Goal: Task Accomplishment & Management: Use online tool/utility

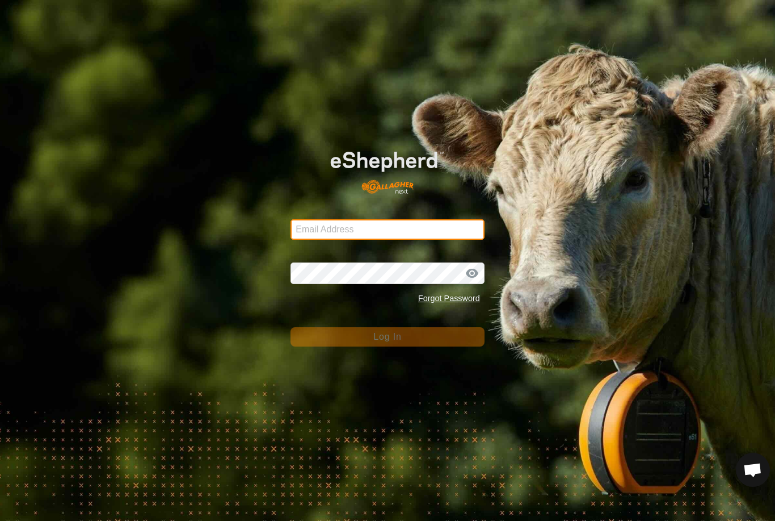
click at [320, 230] on input "Email Address" at bounding box center [388, 229] width 194 height 20
type input "[EMAIL_ADDRESS][DOMAIN_NAME]"
click at [388, 337] on button "Log In" at bounding box center [388, 336] width 194 height 19
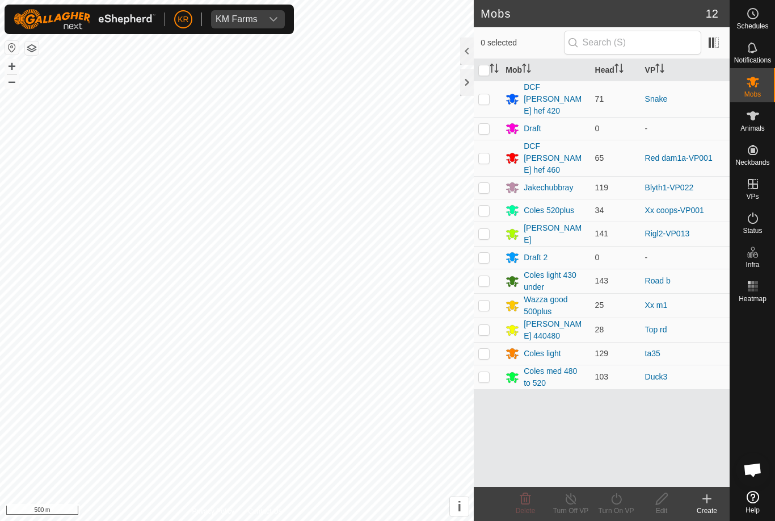
click at [523, 417] on div "Mob Head VP DCF [PERSON_NAME] hef 420 71 Snake Draft 0 - DCF [PERSON_NAME] hef …" at bounding box center [602, 272] width 256 height 427
click at [681, 37] on input "text" at bounding box center [632, 43] width 137 height 24
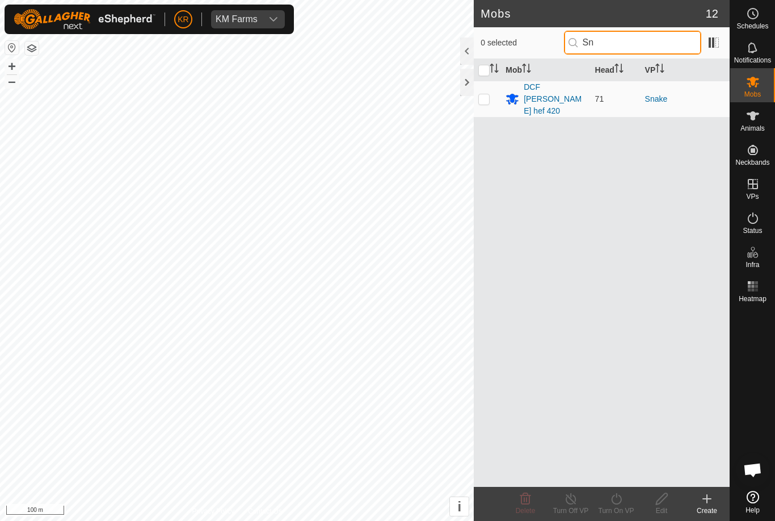
type input "S"
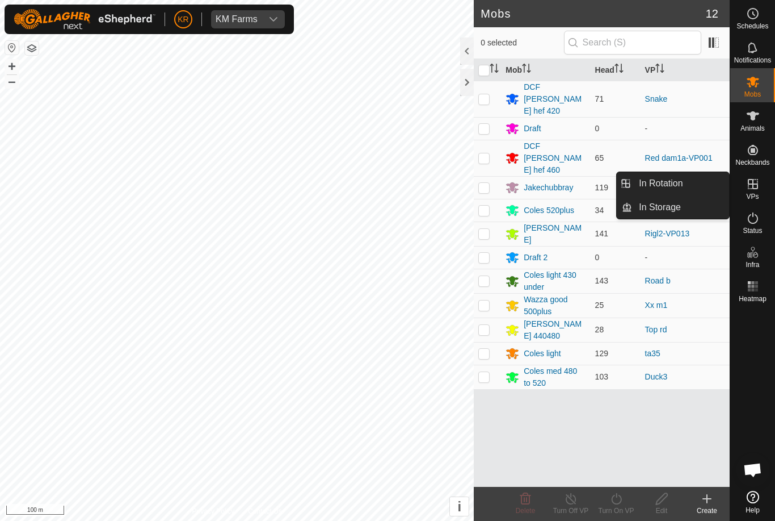
click at [710, 190] on link "In Rotation" at bounding box center [680, 183] width 97 height 23
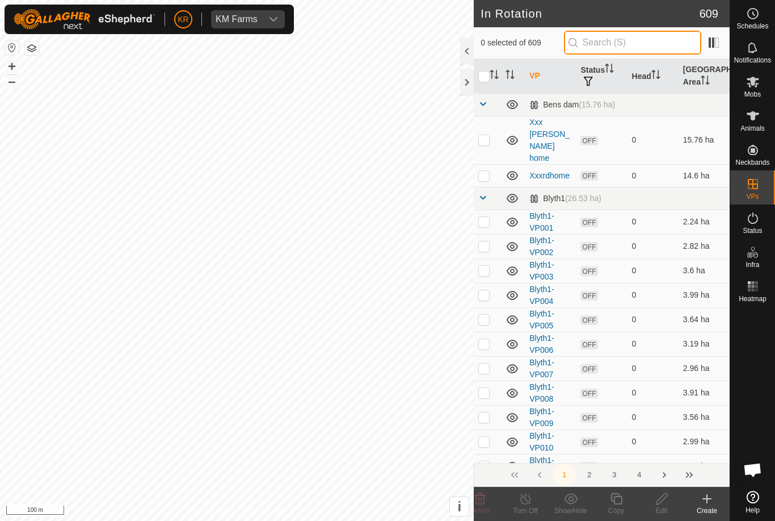
click at [683, 47] on input "text" at bounding box center [632, 43] width 137 height 24
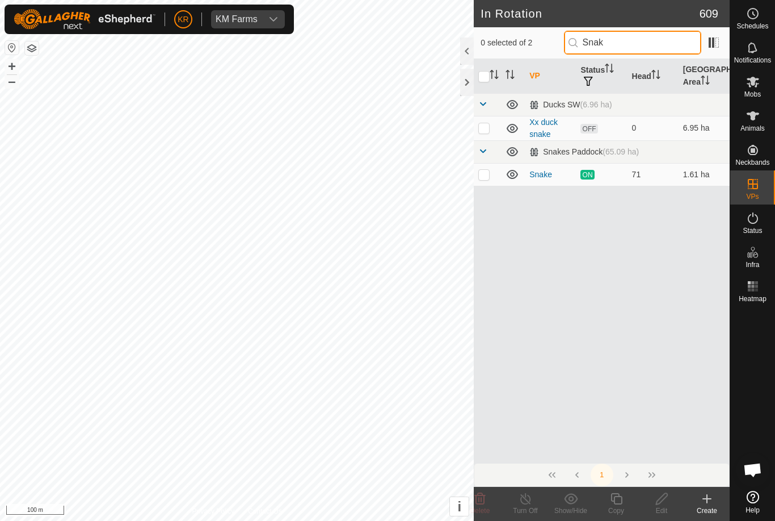
type input "Snak"
click at [475, 130] on td at bounding box center [487, 128] width 27 height 24
click at [478, 499] on icon at bounding box center [480, 499] width 14 height 14
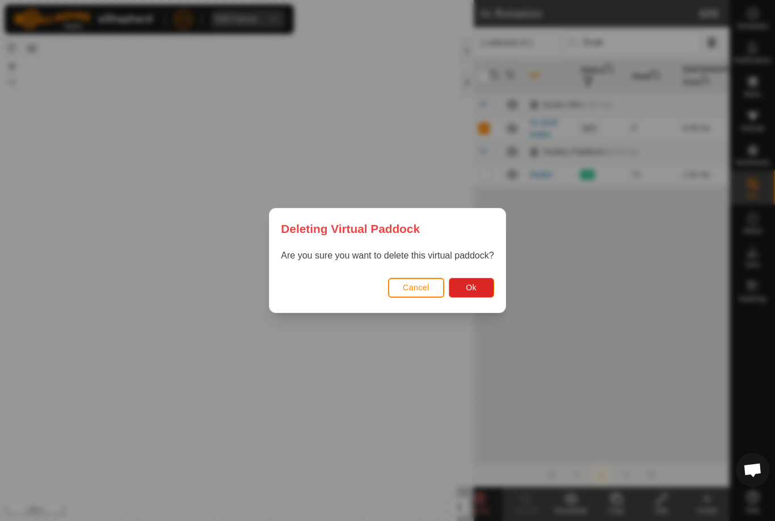
click at [477, 286] on span "Ok" at bounding box center [471, 287] width 11 height 9
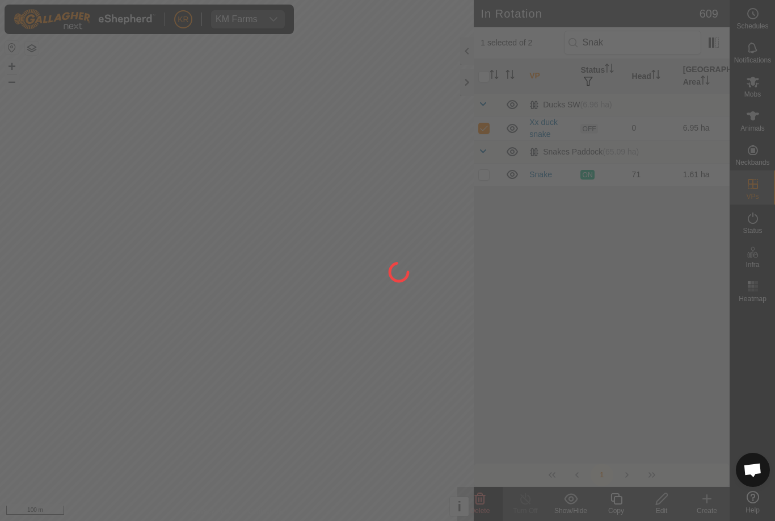
click at [43, 436] on div at bounding box center [387, 260] width 775 height 521
checkbox input "false"
click at [14, 428] on div at bounding box center [387, 260] width 775 height 521
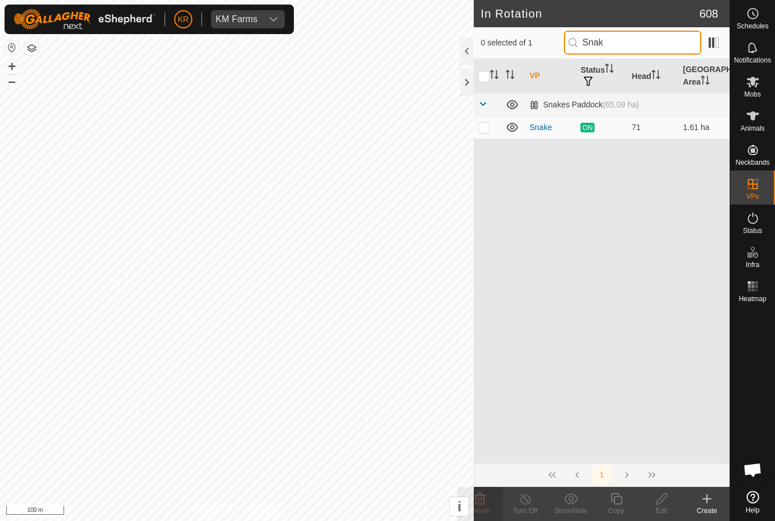
click at [652, 44] on input "Snak" at bounding box center [632, 43] width 137 height 24
type input "S"
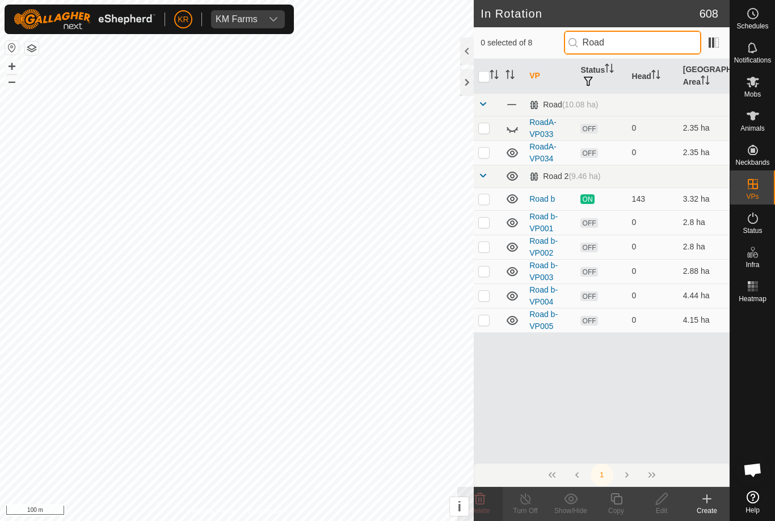
type input "Road"
click at [506, 127] on icon at bounding box center [513, 128] width 14 height 14
click at [476, 129] on td at bounding box center [487, 128] width 27 height 24
checkbox input "true"
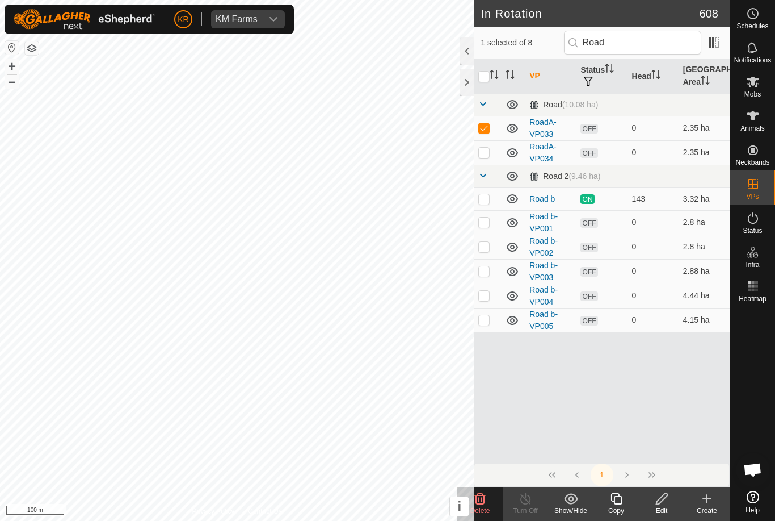
click at [486, 152] on p-checkbox at bounding box center [484, 152] width 11 height 9
click at [478, 496] on icon at bounding box center [480, 499] width 14 height 14
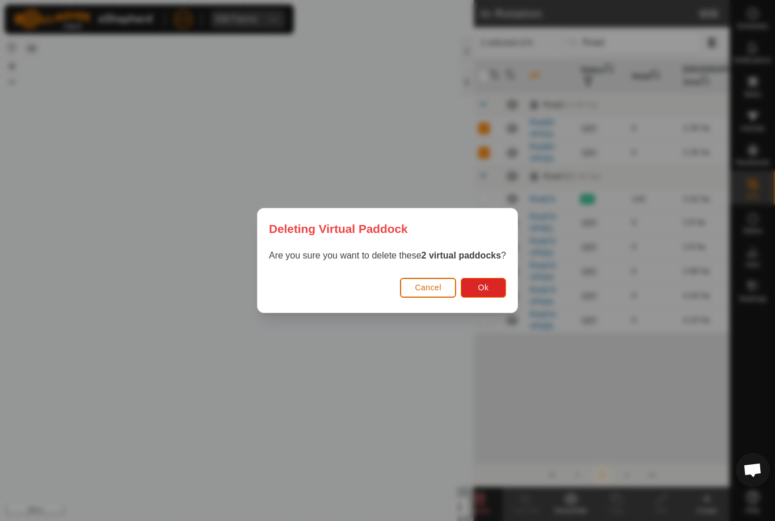
click at [483, 283] on span "Ok" at bounding box center [484, 287] width 11 height 9
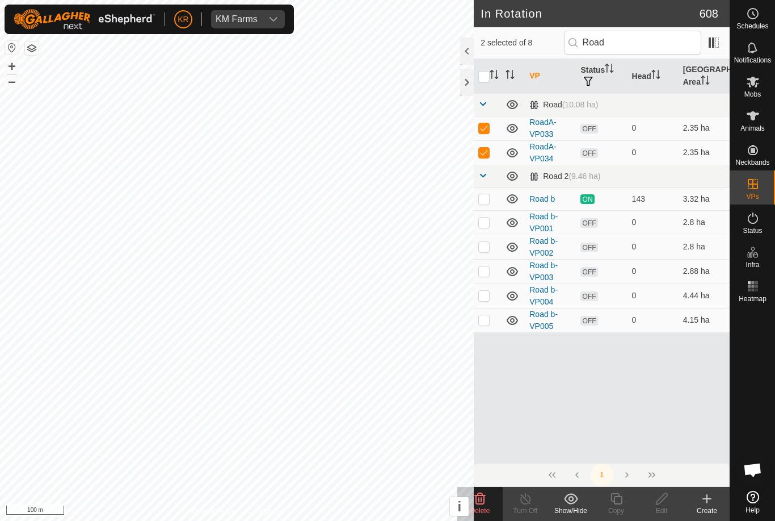
click at [496, 152] on td at bounding box center [487, 152] width 27 height 24
checkbox input "false"
click at [489, 127] on p-checkbox at bounding box center [484, 127] width 11 height 9
click at [486, 125] on p-checkbox at bounding box center [484, 127] width 11 height 9
checkbox input "true"
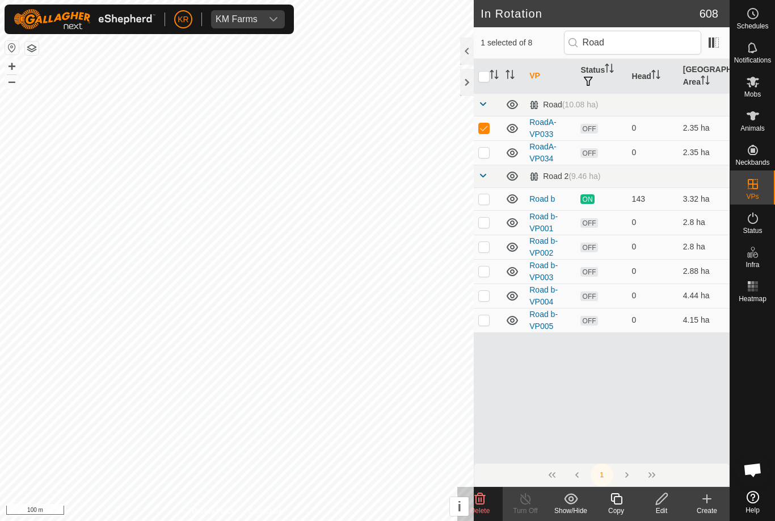
click at [482, 158] on td at bounding box center [487, 152] width 27 height 24
click at [492, 150] on td at bounding box center [487, 152] width 27 height 24
checkbox input "false"
click at [489, 128] on p-checkbox at bounding box center [484, 127] width 11 height 9
click at [487, 126] on p-checkbox at bounding box center [484, 127] width 11 height 9
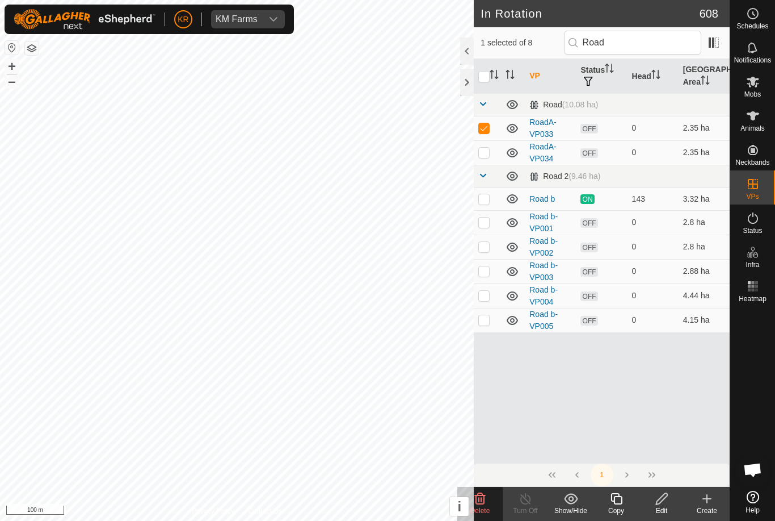
click at [485, 127] on p-checkbox at bounding box center [484, 127] width 11 height 9
checkbox input "false"
click at [476, 155] on td at bounding box center [487, 152] width 27 height 24
checkbox input "true"
click at [497, 116] on td at bounding box center [487, 128] width 27 height 24
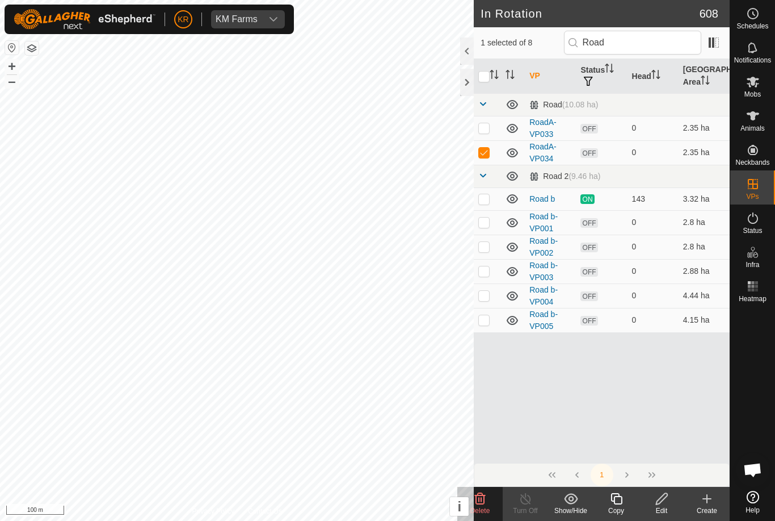
checkbox input "true"
click at [490, 146] on td at bounding box center [487, 152] width 27 height 24
checkbox input "false"
click at [487, 128] on p-checkbox at bounding box center [484, 127] width 11 height 9
checkbox input "false"
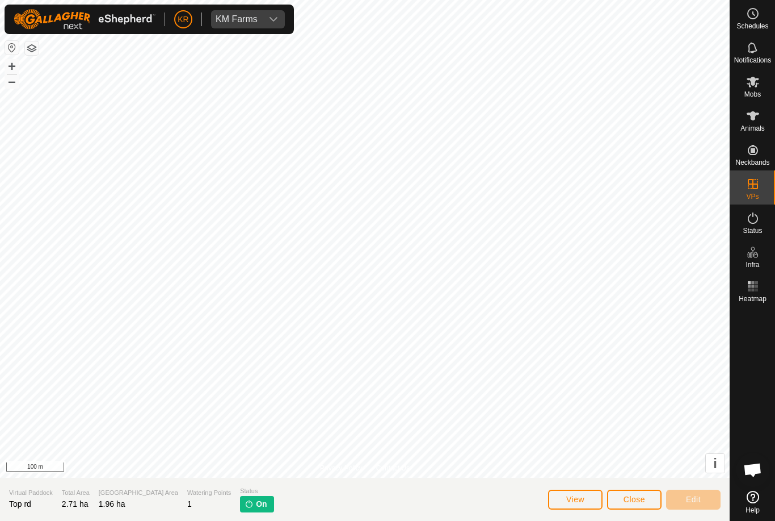
click at [647, 496] on button "Close" at bounding box center [634, 499] width 54 height 20
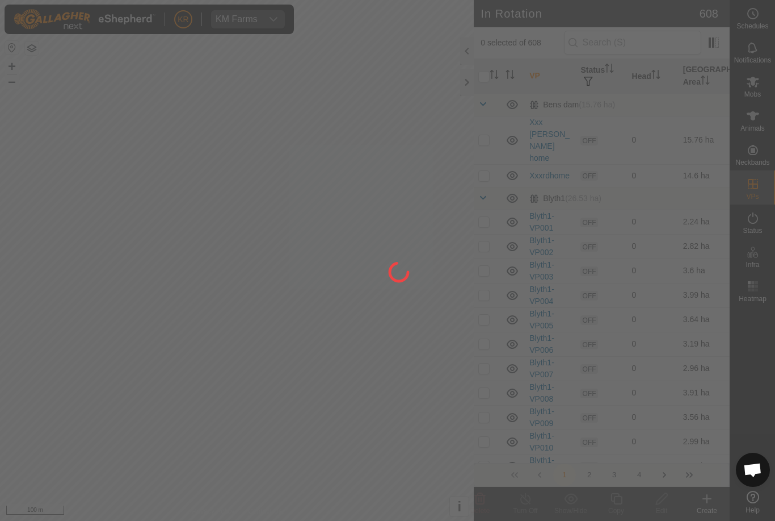
click at [668, 47] on div at bounding box center [387, 260] width 775 height 521
click at [677, 50] on div at bounding box center [387, 260] width 775 height 521
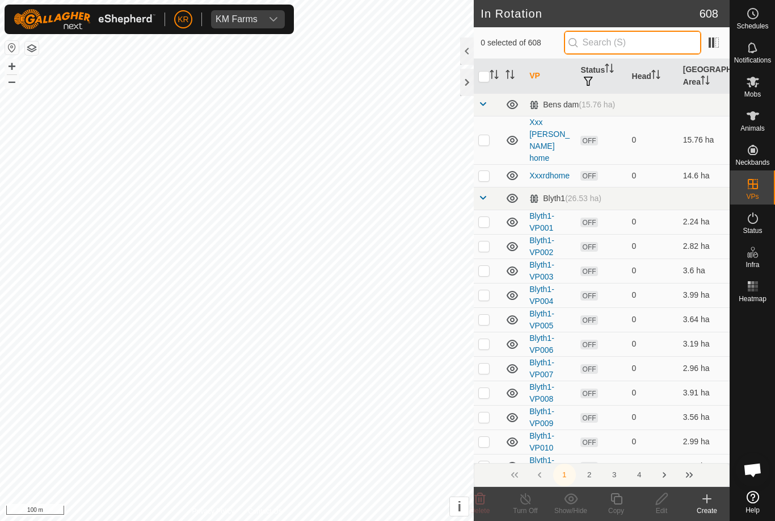
click at [677, 53] on input "text" at bounding box center [632, 43] width 137 height 24
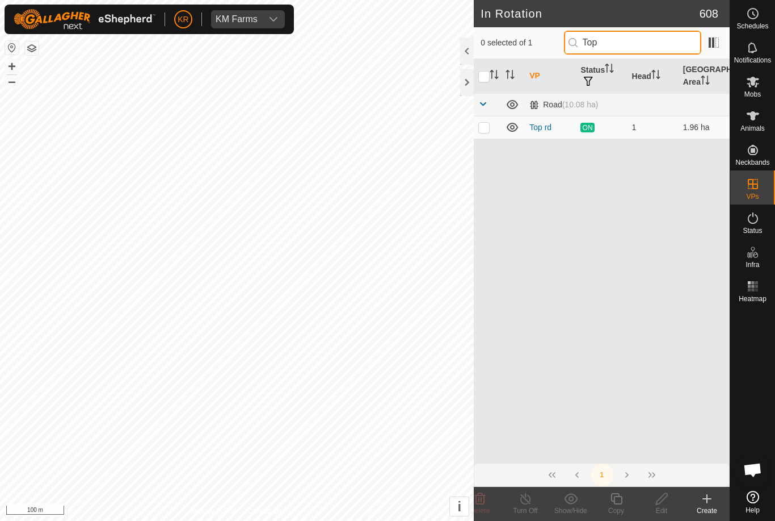
type input "Top"
click at [480, 128] on p-checkbox at bounding box center [484, 127] width 11 height 9
checkbox input "true"
click at [622, 502] on icon at bounding box center [616, 498] width 11 height 11
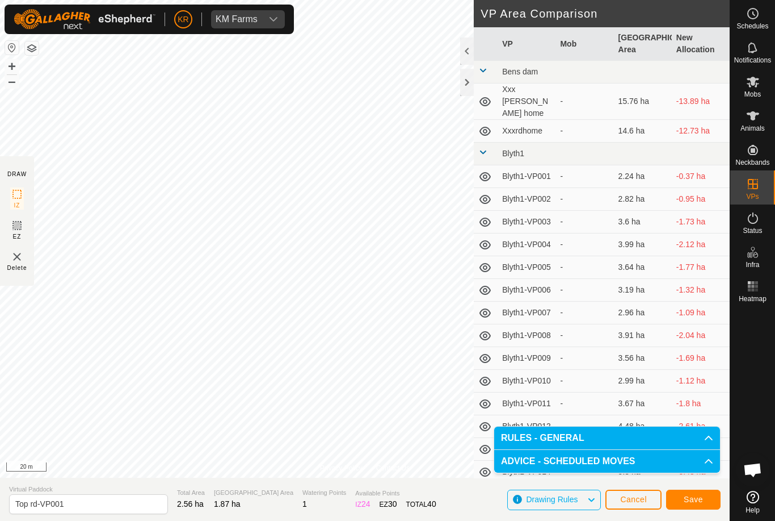
click at [701, 497] on span "Save" at bounding box center [693, 498] width 19 height 9
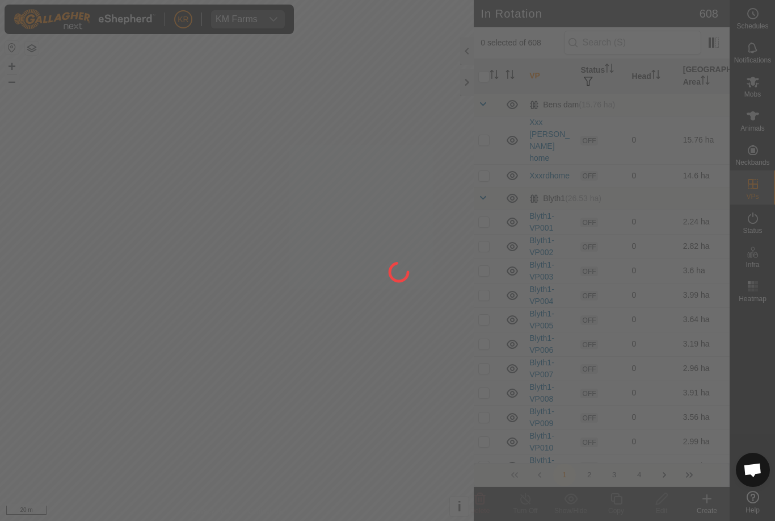
click at [20, 359] on div at bounding box center [387, 260] width 775 height 521
click at [13, 310] on div at bounding box center [387, 260] width 775 height 521
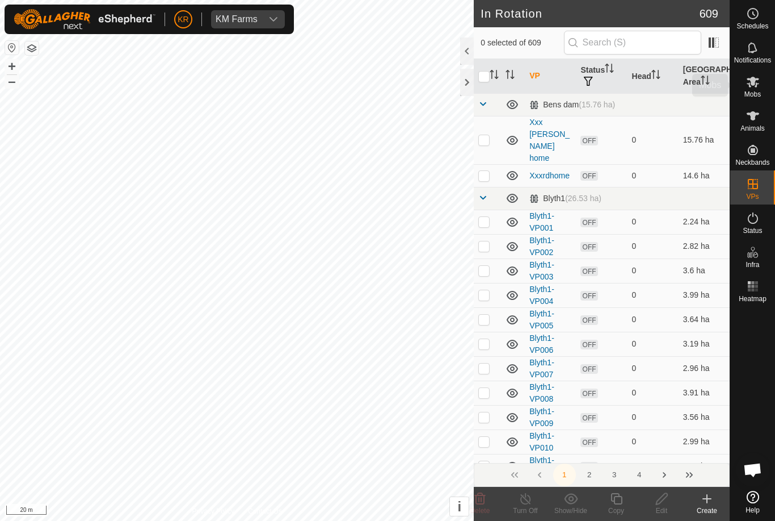
click at [766, 93] on div "Mobs" at bounding box center [753, 85] width 45 height 34
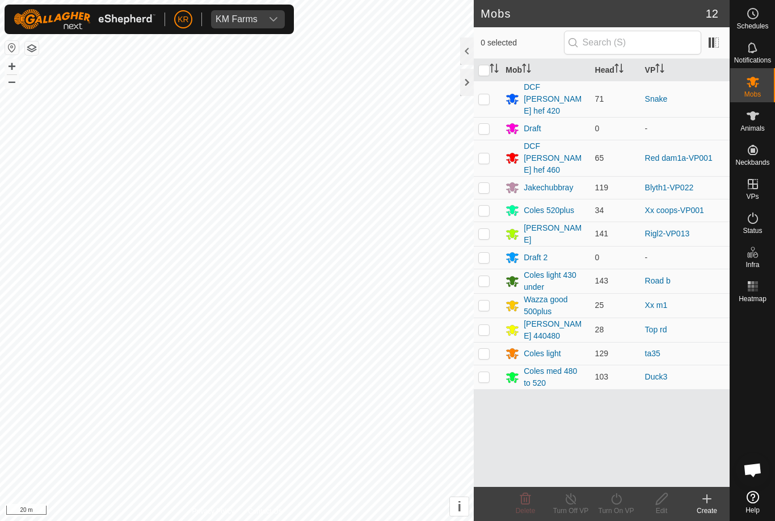
click at [489, 325] on p-checkbox at bounding box center [484, 329] width 11 height 9
checkbox input "true"
click at [626, 501] on turn-on-svg-icon at bounding box center [616, 499] width 45 height 14
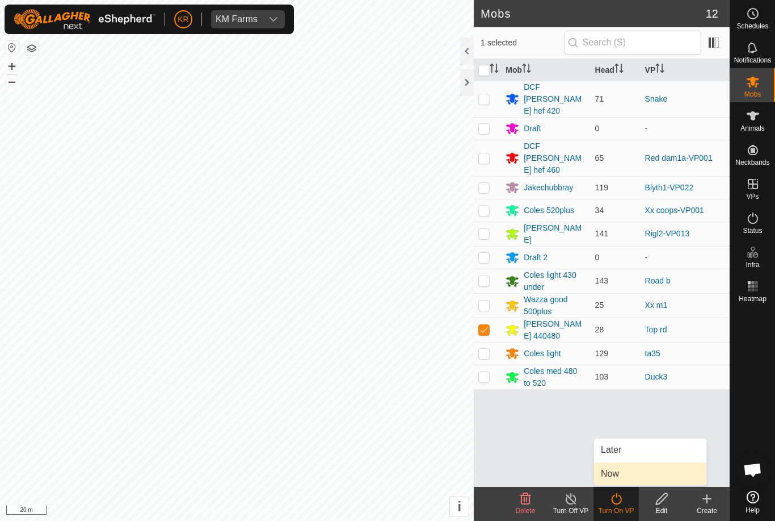
click at [631, 475] on link "Now" at bounding box center [650, 473] width 112 height 23
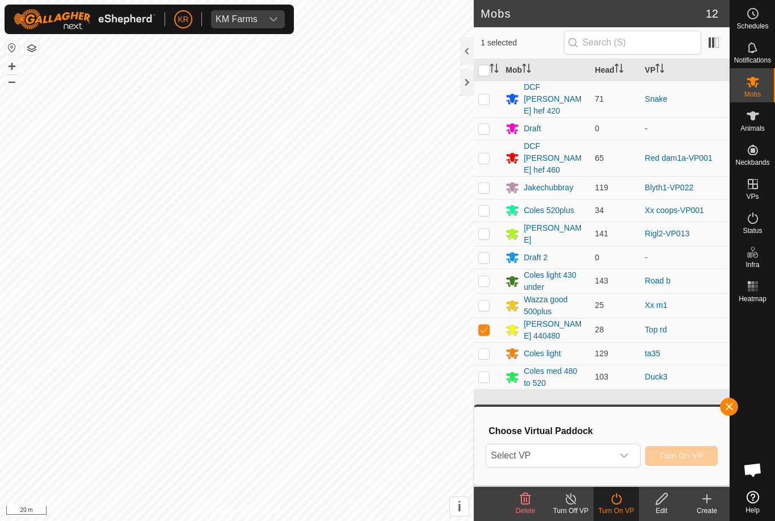
click at [631, 455] on div "dropdown trigger" at bounding box center [624, 455] width 23 height 23
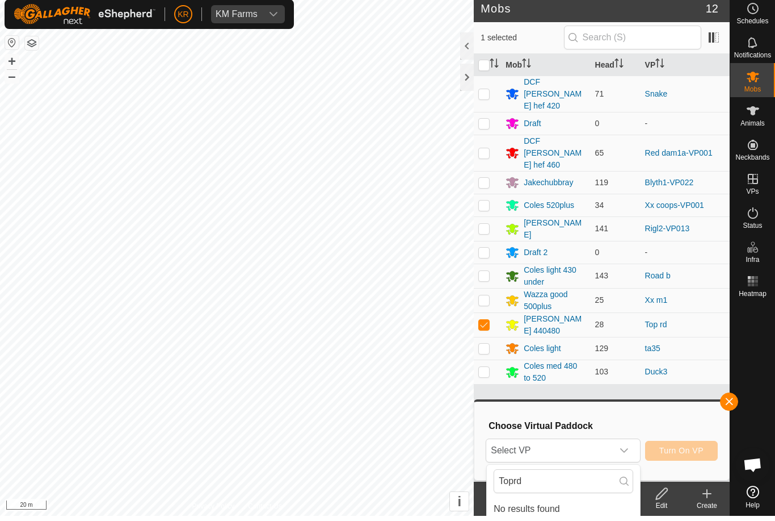
scroll to position [5, 0]
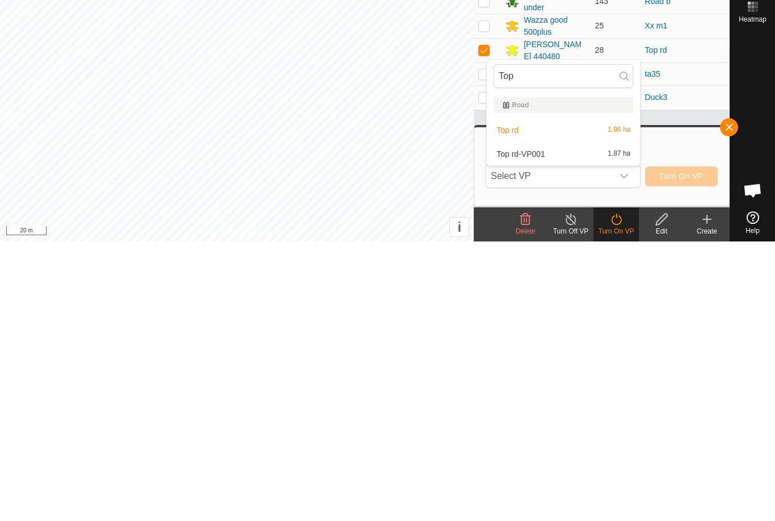
type input "Top"
click at [548, 426] on div "Top rd-VP001 1.87 ha" at bounding box center [564, 433] width 140 height 14
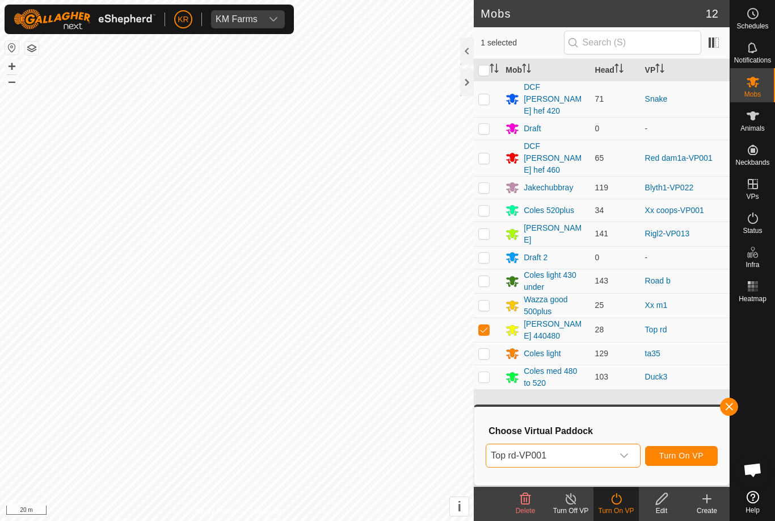
click at [694, 455] on span "Turn On VP" at bounding box center [682, 455] width 44 height 9
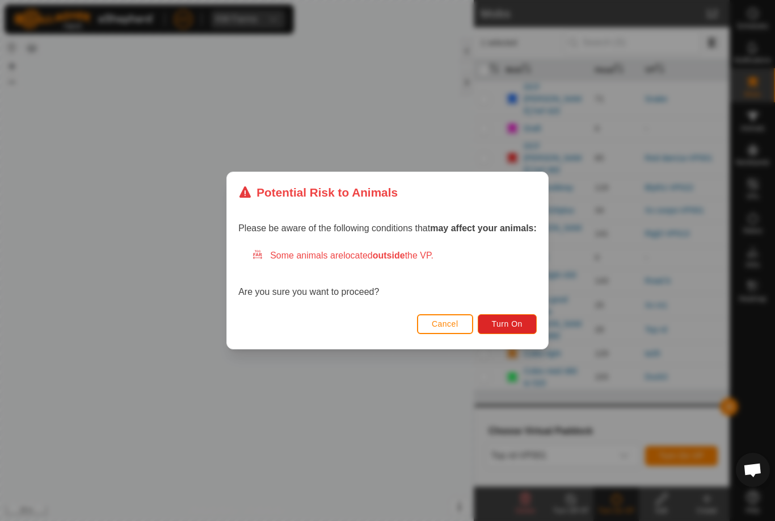
click at [511, 319] on span "Turn On" at bounding box center [507, 323] width 31 height 9
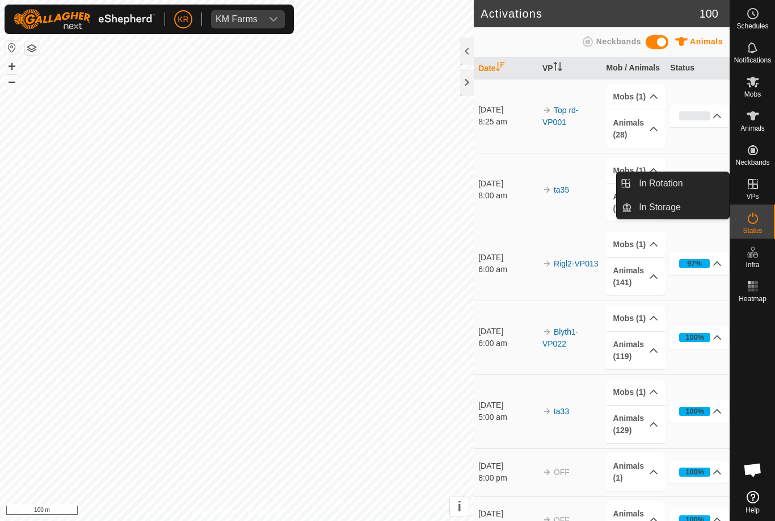
click at [701, 186] on link "In Rotation" at bounding box center [680, 183] width 97 height 23
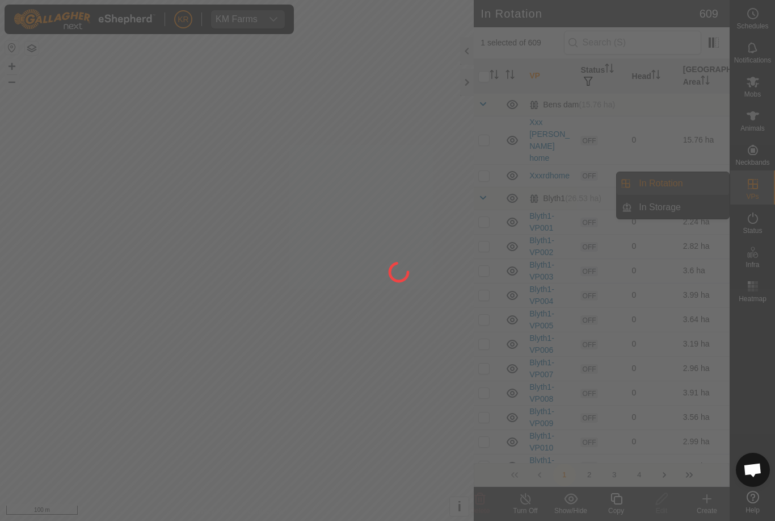
click at [689, 190] on div at bounding box center [387, 260] width 775 height 521
click at [631, 226] on div at bounding box center [387, 260] width 775 height 521
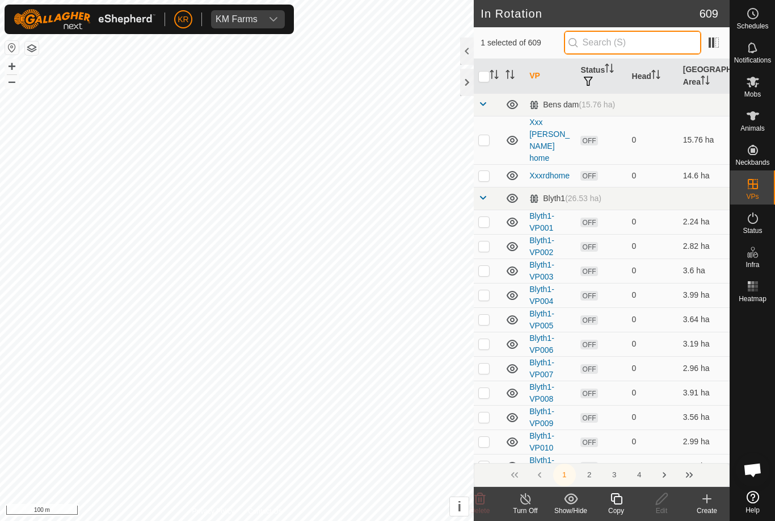
click at [639, 45] on input "text" at bounding box center [632, 43] width 137 height 24
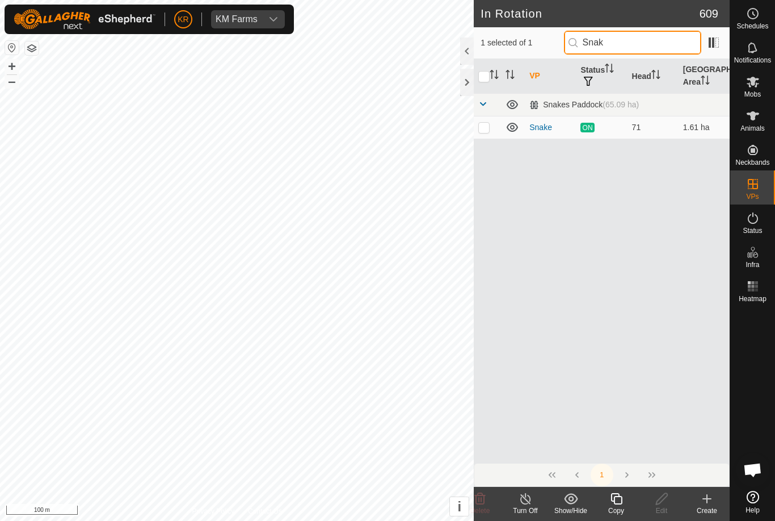
type input "Snak"
click at [485, 123] on p-checkbox at bounding box center [484, 127] width 11 height 9
checkbox input "true"
click at [487, 80] on input "checkbox" at bounding box center [484, 76] width 11 height 11
checkbox input "true"
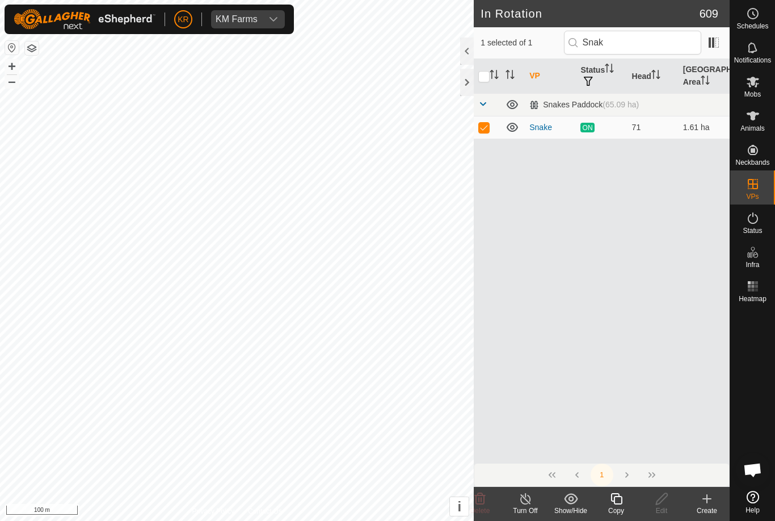
click at [622, 498] on icon at bounding box center [616, 498] width 11 height 11
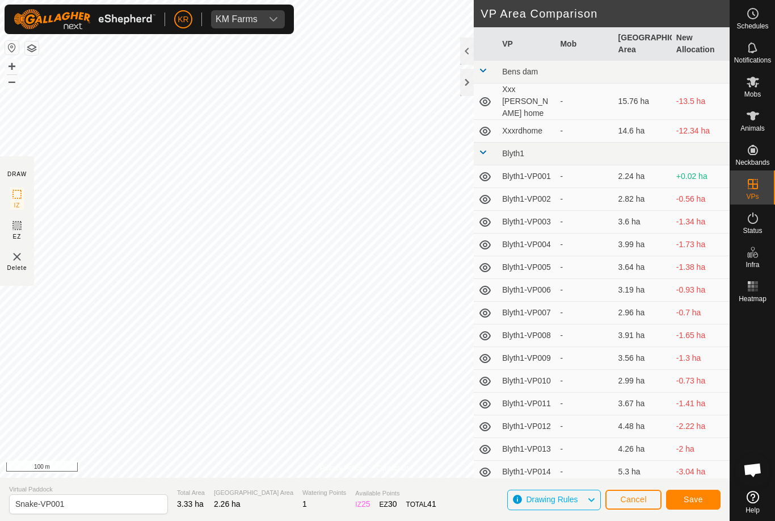
click at [692, 498] on span "Save" at bounding box center [693, 498] width 19 height 9
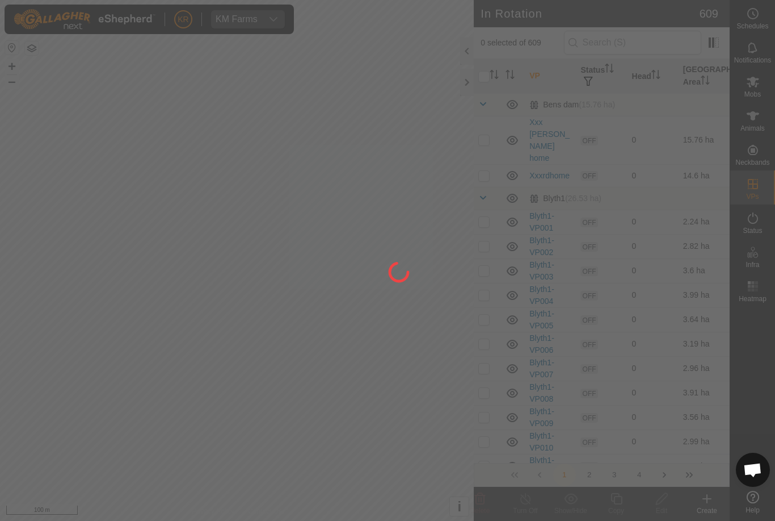
click at [23, 271] on div at bounding box center [387, 260] width 775 height 521
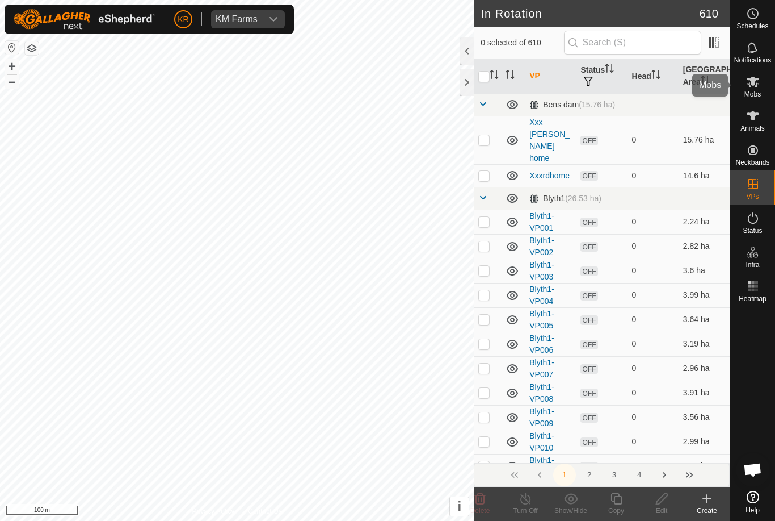
click at [760, 86] on es-mob-svg-icon at bounding box center [753, 82] width 20 height 18
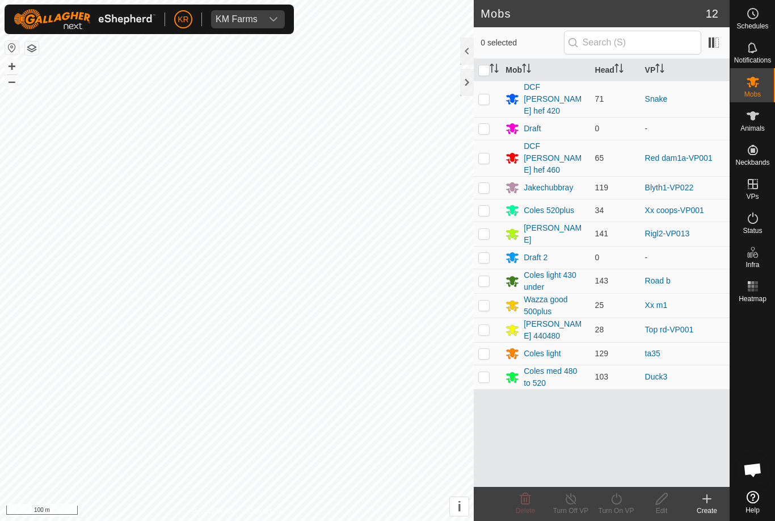
click at [488, 94] on p-checkbox at bounding box center [484, 98] width 11 height 9
checkbox input "true"
click at [615, 502] on icon at bounding box center [617, 499] width 14 height 14
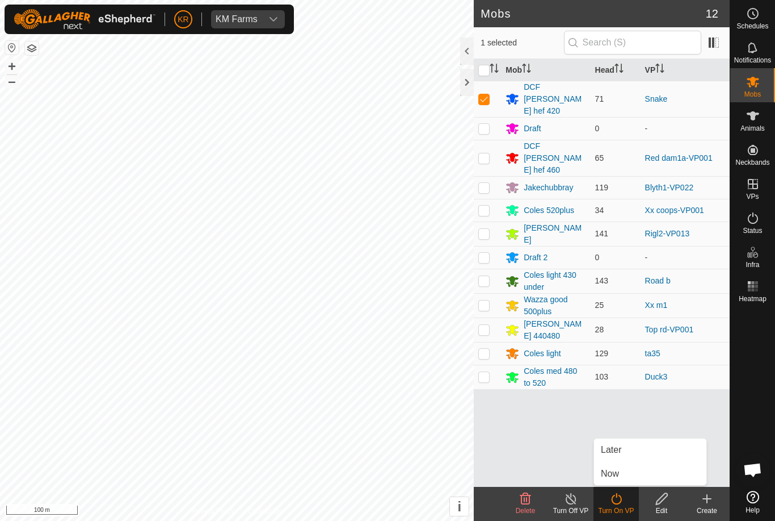
click at [631, 472] on link "Now" at bounding box center [650, 473] width 112 height 23
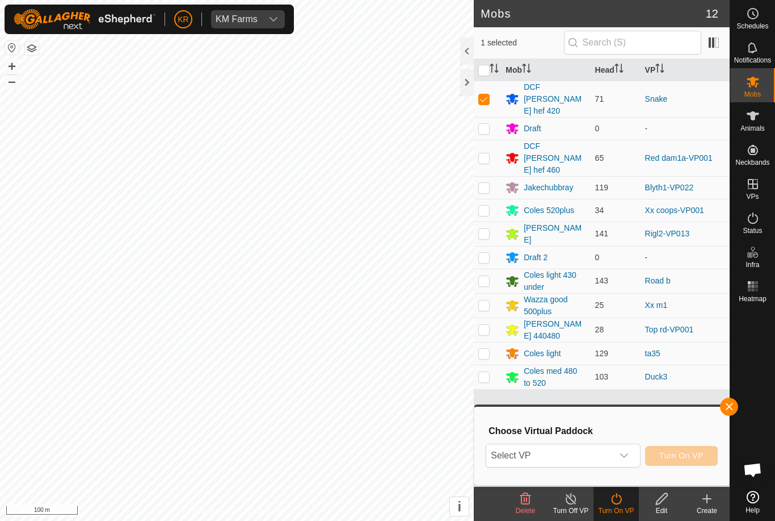
click at [611, 464] on span "Select VP" at bounding box center [549, 455] width 126 height 23
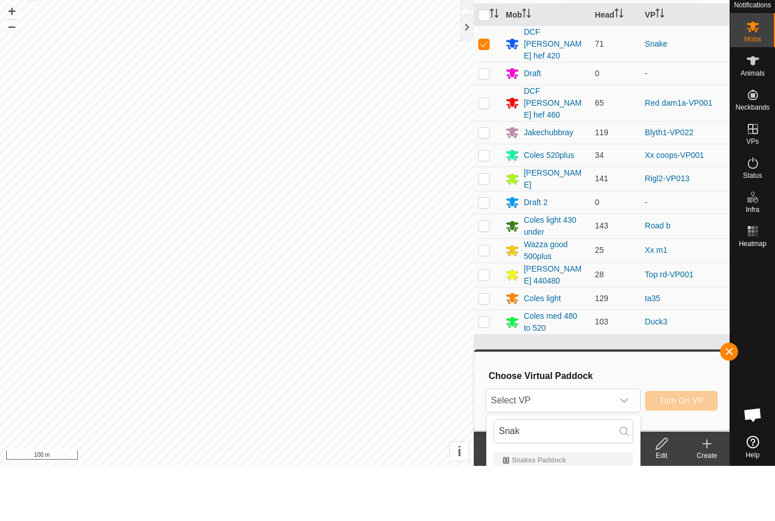
scroll to position [55, 0]
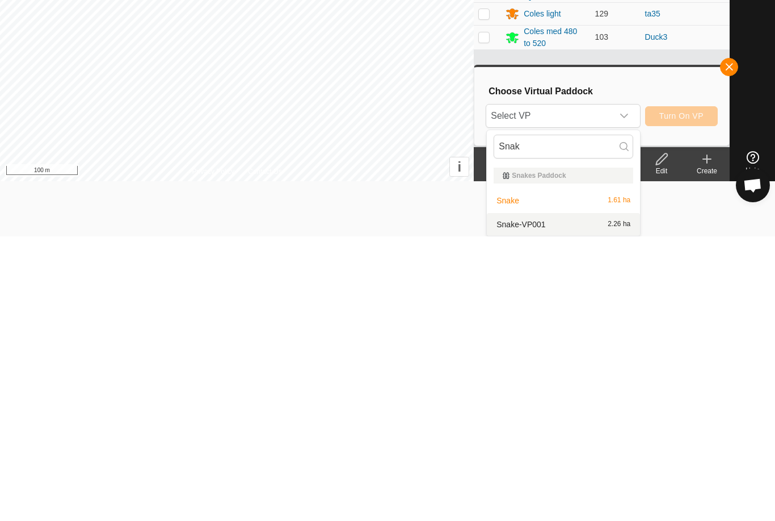
type input "Snak"
click at [563, 502] on div "Snake-VP001 2.26 ha" at bounding box center [564, 509] width 140 height 14
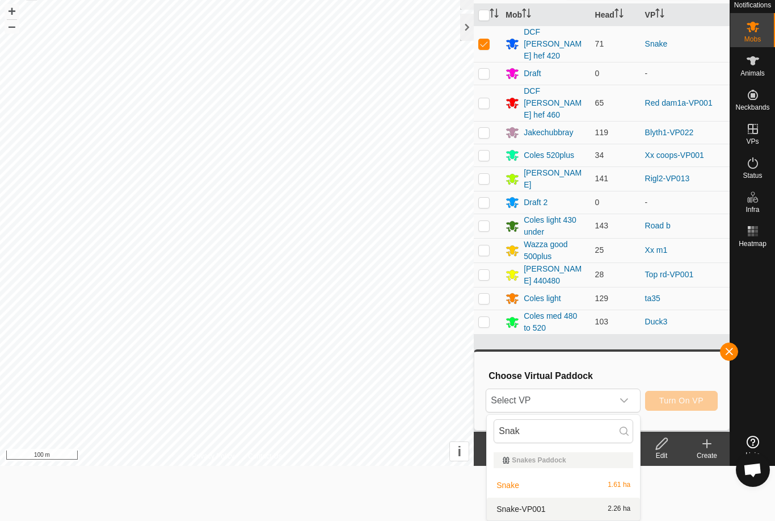
scroll to position [0, 0]
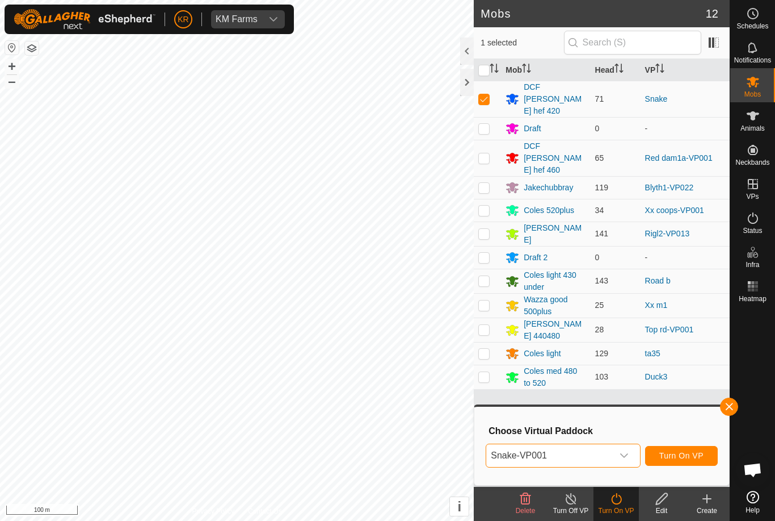
click at [688, 455] on span "Turn On VP" at bounding box center [682, 455] width 44 height 9
